Goal: Task Accomplishment & Management: Use online tool/utility

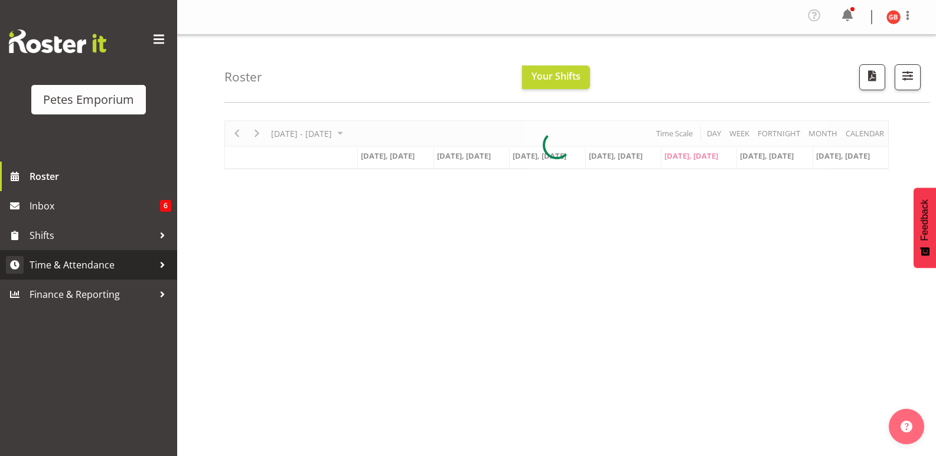
click at [93, 263] on span "Time & Attendance" at bounding box center [92, 265] width 124 height 18
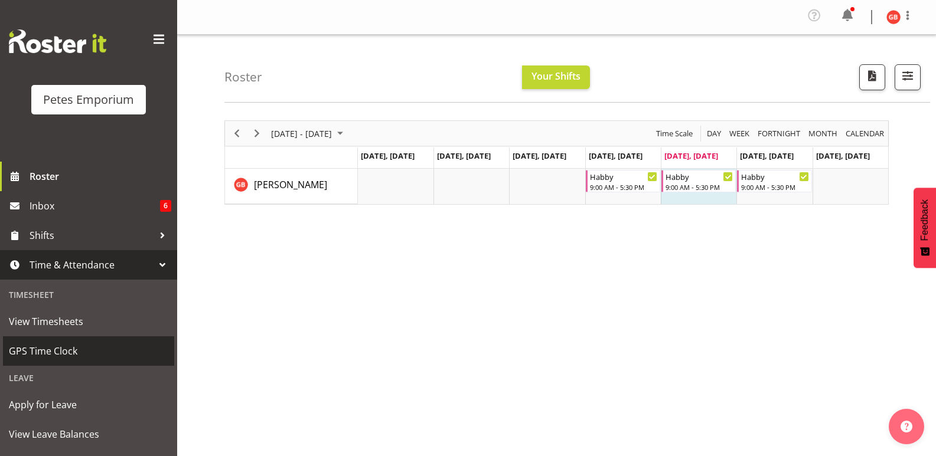
click at [63, 352] on span "GPS Time Clock" at bounding box center [88, 351] width 159 height 18
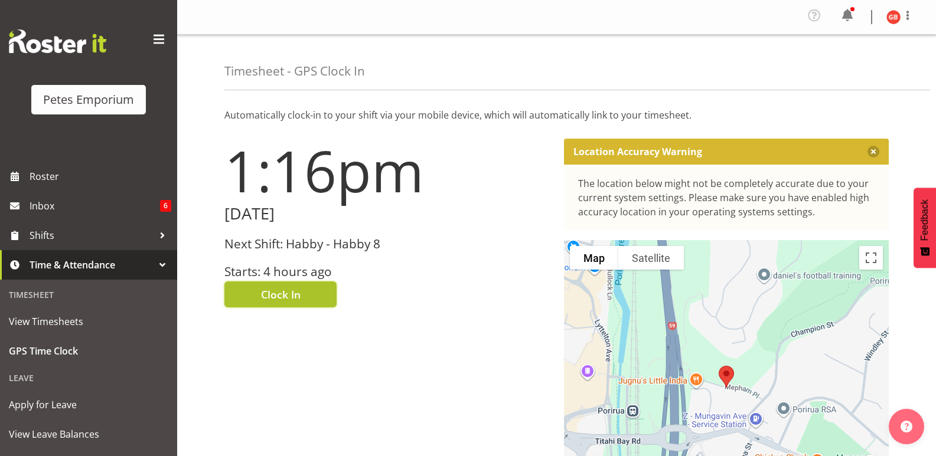
click at [299, 290] on span "Clock In" at bounding box center [281, 294] width 40 height 15
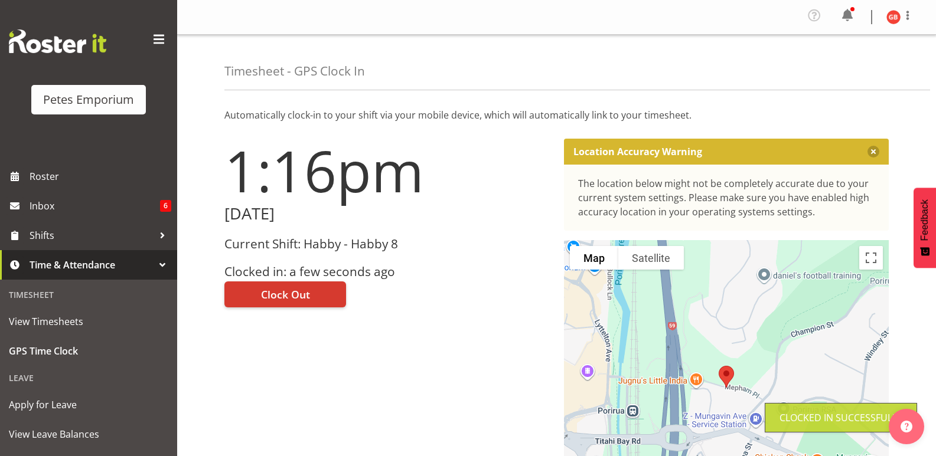
click at [887, 10] on figure at bounding box center [893, 17] width 14 height 14
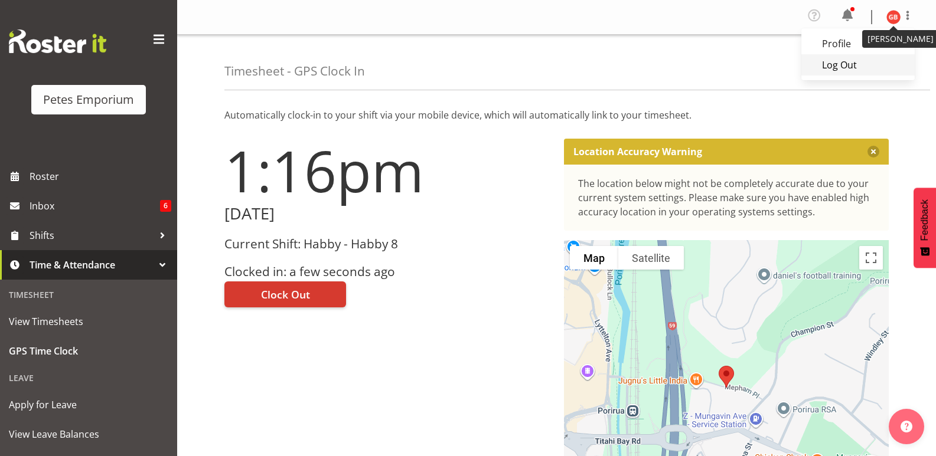
click at [835, 64] on link "Log Out" at bounding box center [857, 64] width 113 height 21
